Goal: Task Accomplishment & Management: Use online tool/utility

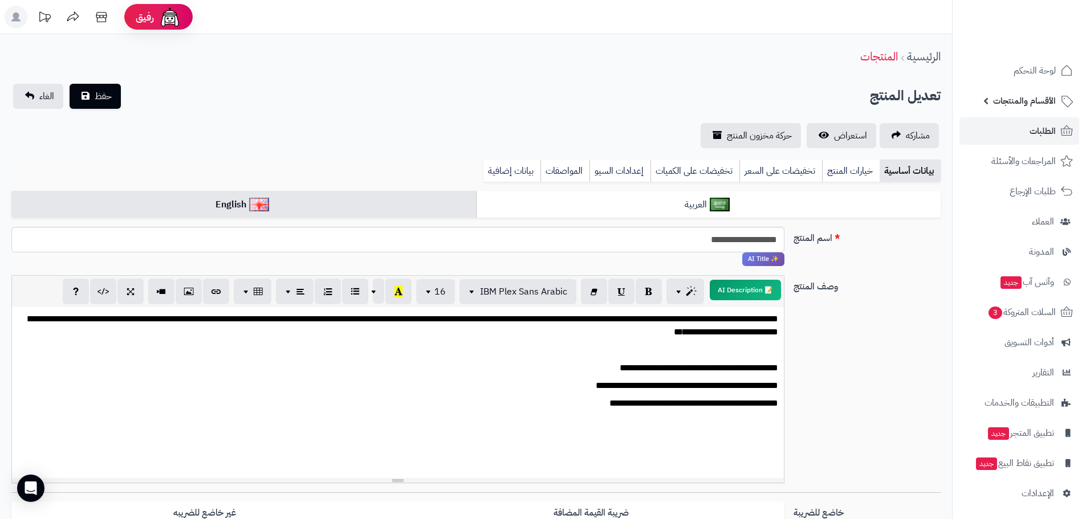
scroll to position [23, 0]
click at [1033, 129] on span "الطلبات" at bounding box center [1042, 131] width 26 height 16
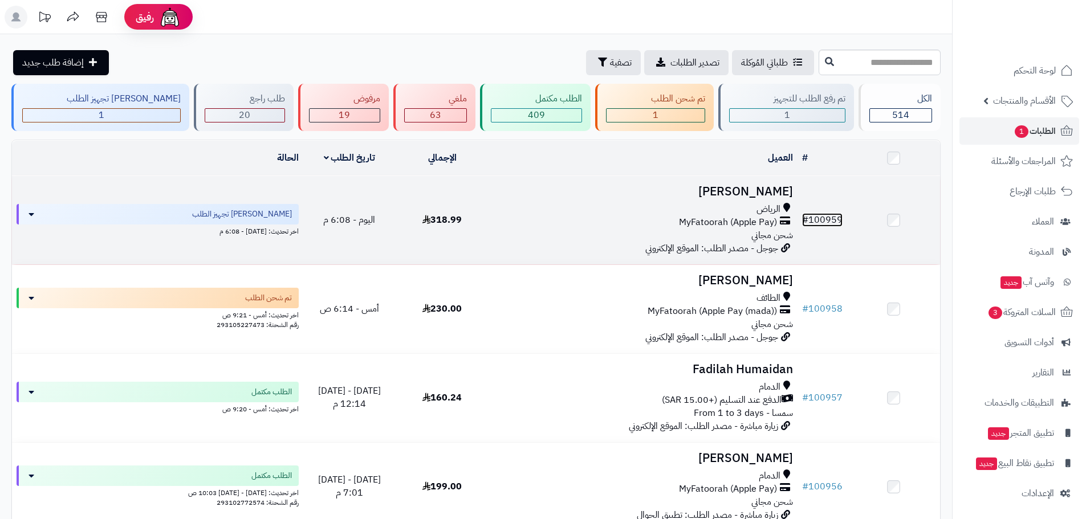
click at [824, 214] on link "# 100959" at bounding box center [822, 220] width 40 height 14
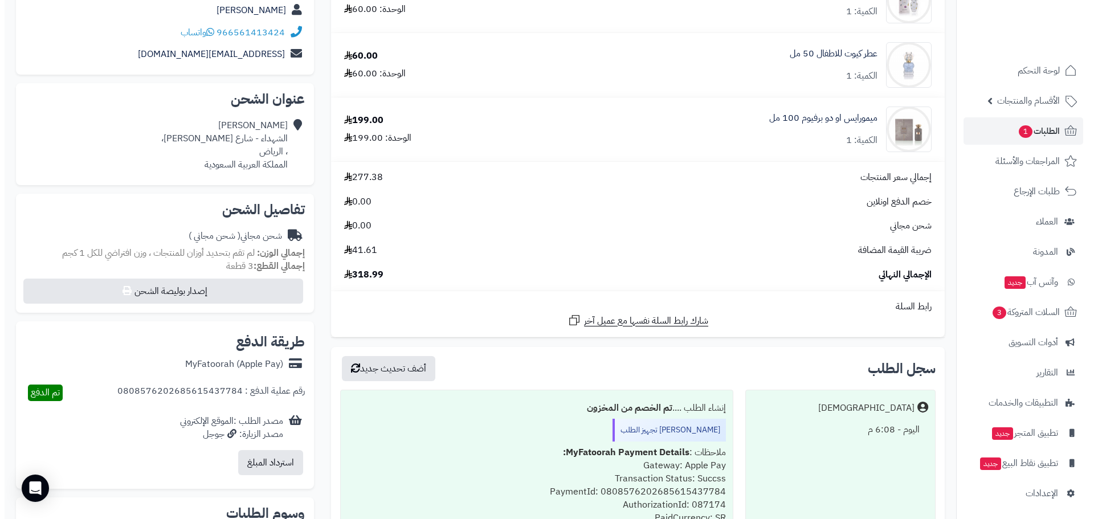
scroll to position [266, 0]
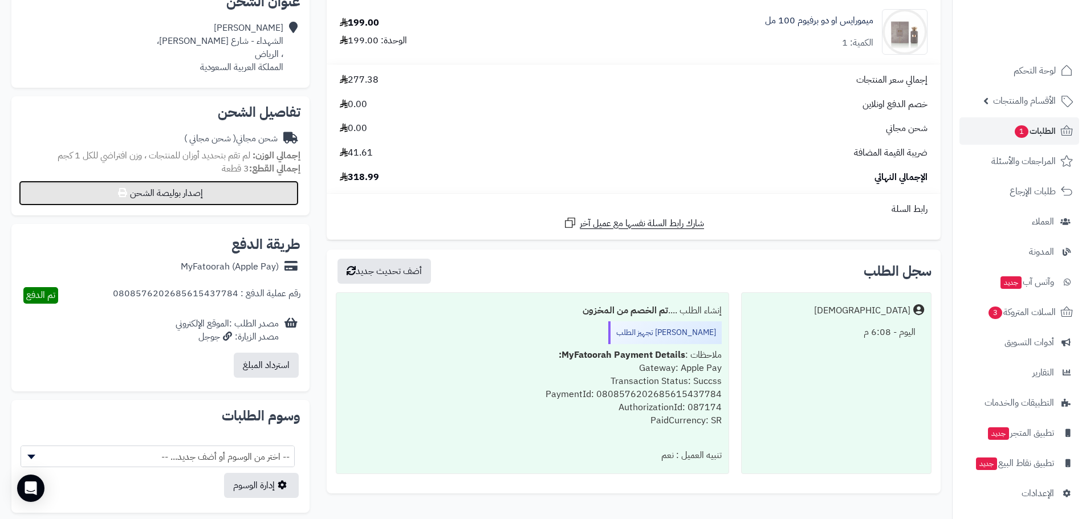
click at [228, 188] on button "إصدار بوليصة الشحن" at bounding box center [159, 193] width 280 height 25
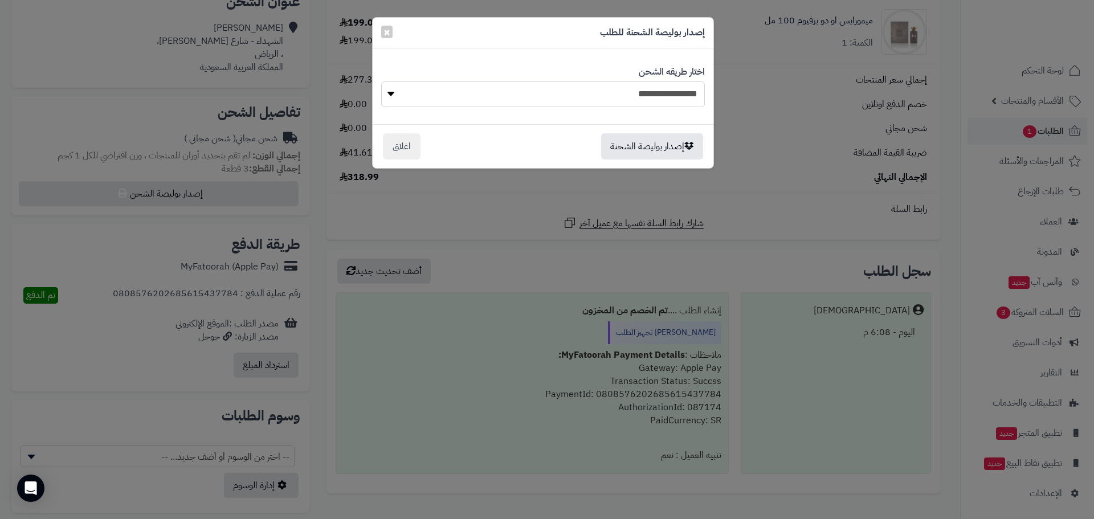
click at [645, 98] on select "**********" at bounding box center [543, 95] width 324 height 26
select select "****"
click at [381, 82] on select "**********" at bounding box center [543, 95] width 324 height 26
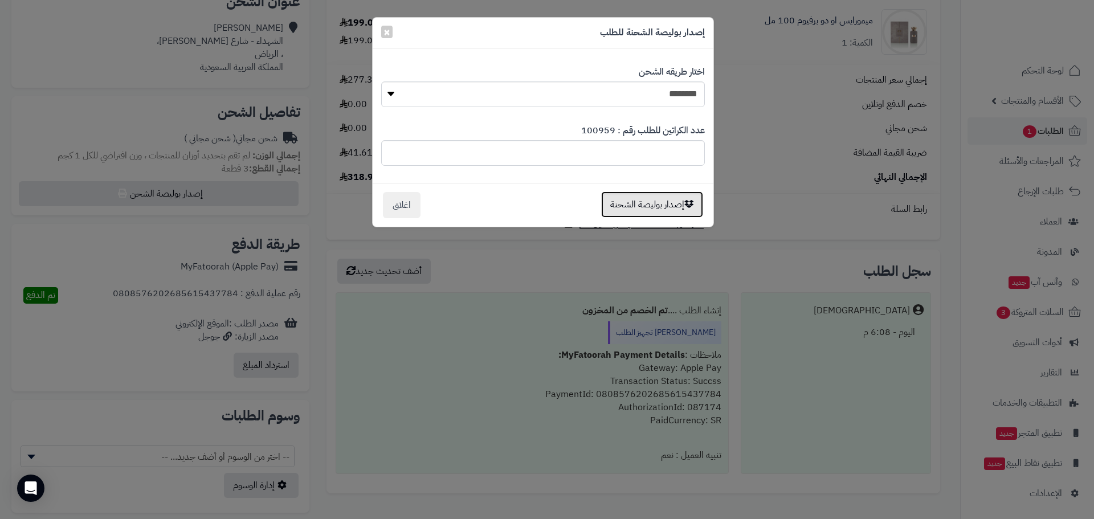
click at [668, 202] on button "إصدار بوليصة الشحنة" at bounding box center [652, 205] width 102 height 26
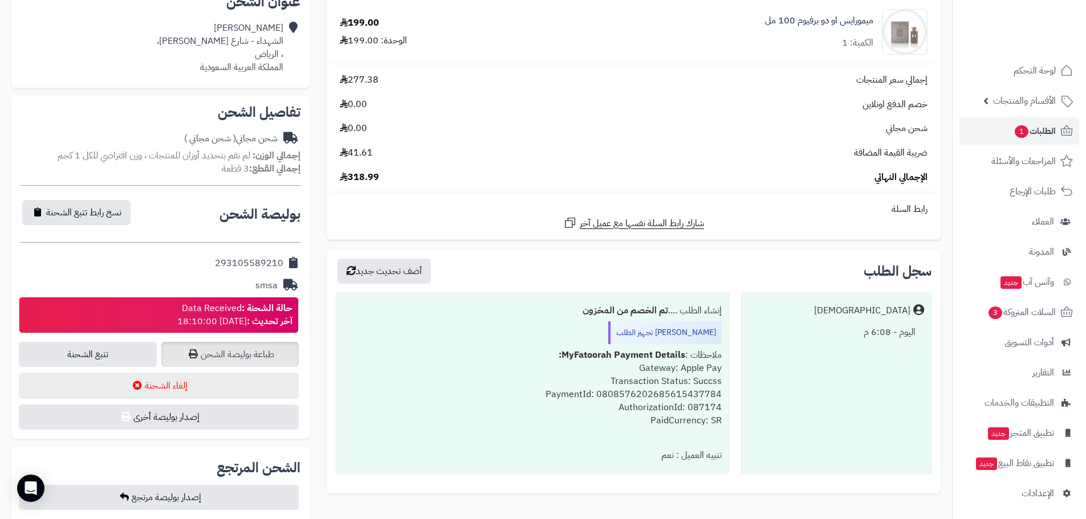
scroll to position [266, 0]
click at [257, 356] on link "طباعة بوليصة الشحن" at bounding box center [230, 354] width 138 height 25
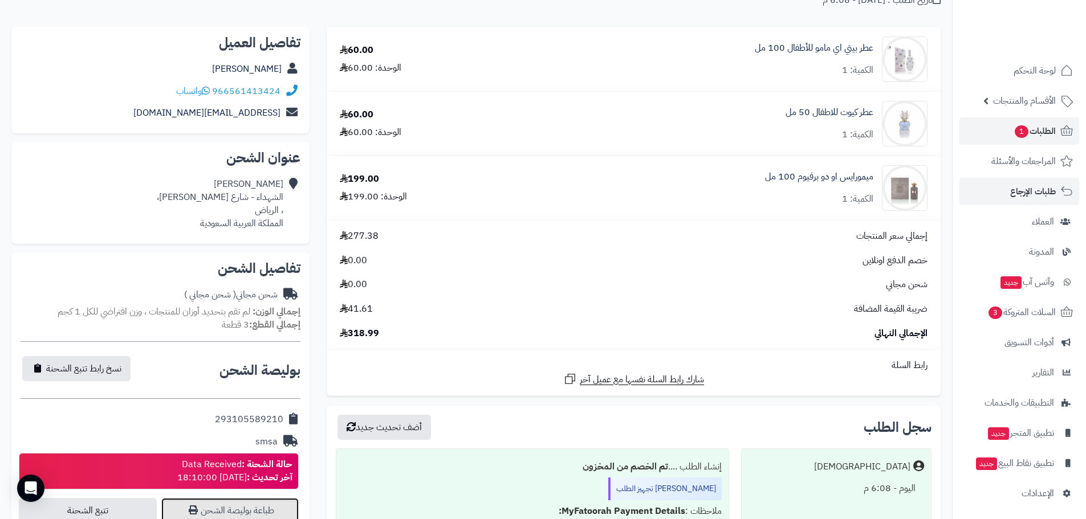
scroll to position [0, 0]
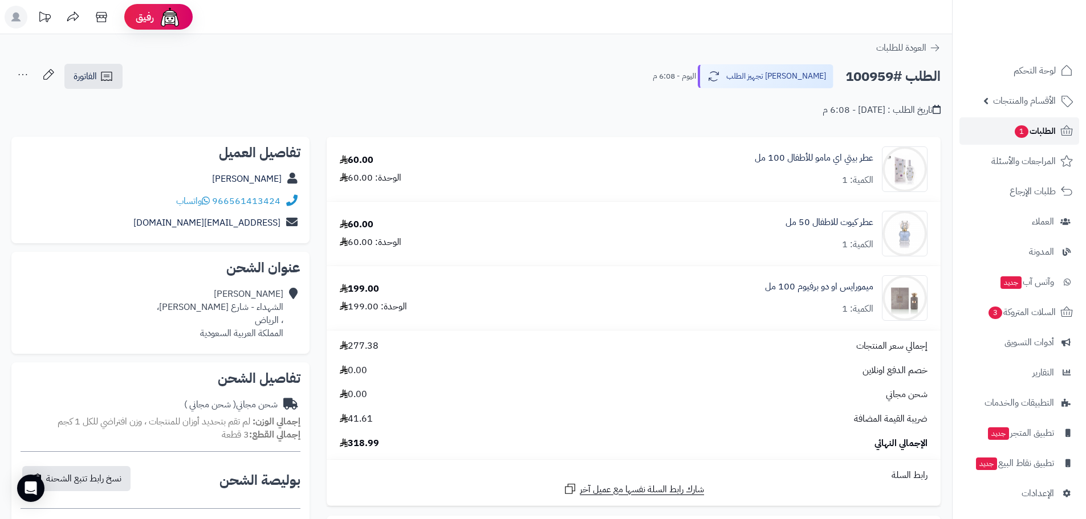
click at [1036, 126] on span "الطلبات 1" at bounding box center [1034, 131] width 42 height 16
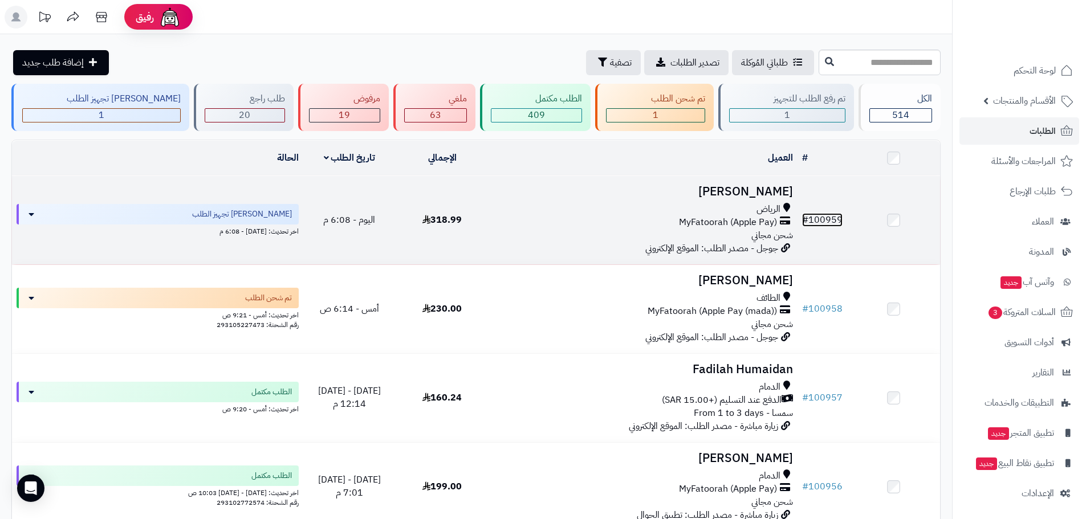
click at [825, 213] on link "# 100959" at bounding box center [822, 220] width 40 height 14
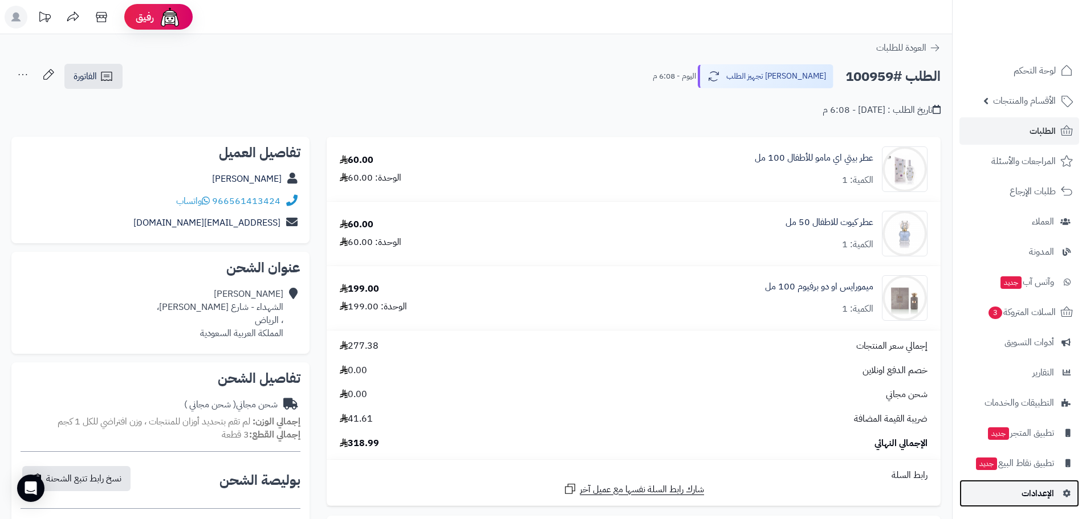
click at [1036, 493] on span "الإعدادات" at bounding box center [1037, 494] width 32 height 16
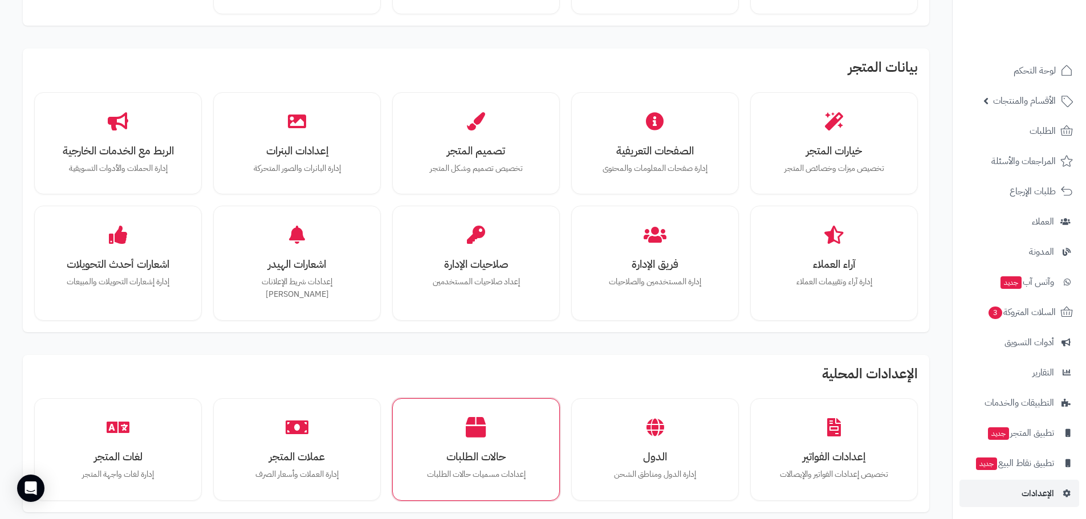
scroll to position [266, 0]
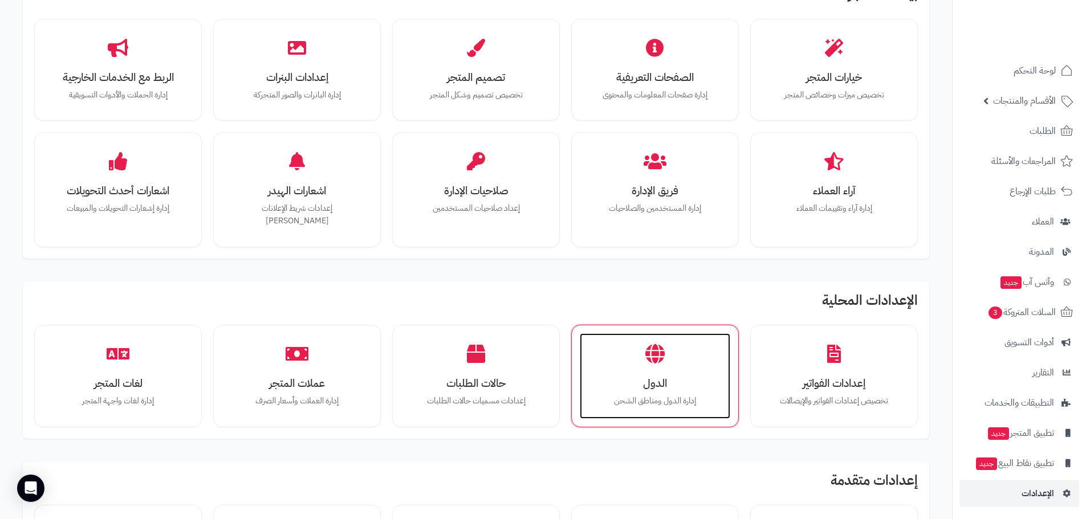
click at [652, 353] on div "الدول إدارة الدول ومناطق الشحن" at bounding box center [655, 376] width 150 height 86
